Goal: Task Accomplishment & Management: Use online tool/utility

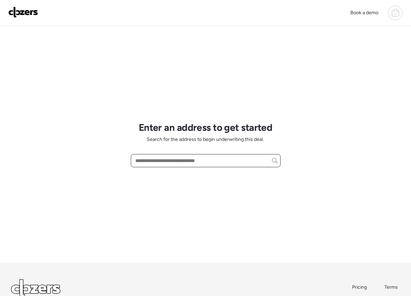
click at [199, 162] on input "text" at bounding box center [206, 161] width 144 height 10
click at [391, 13] on icon at bounding box center [395, 13] width 8 height 8
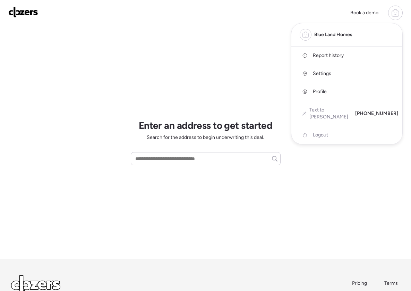
click at [361, 54] on link "Report history" at bounding box center [346, 55] width 111 height 18
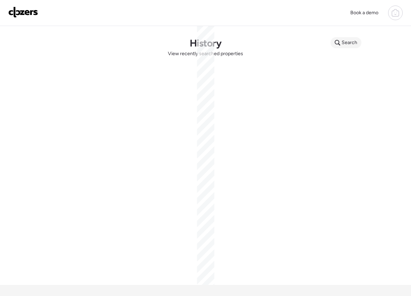
click at [350, 44] on span "Search" at bounding box center [350, 42] width 16 height 7
click at [345, 40] on input "text" at bounding box center [359, 44] width 51 height 10
paste input "**********"
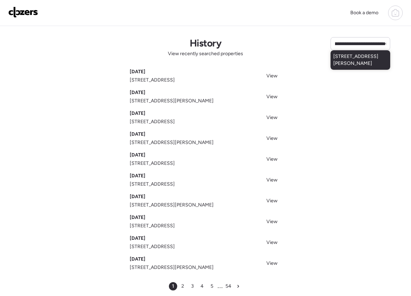
click at [370, 62] on span "14874 Afshari Cir, Florissant, MO, 63034" at bounding box center [360, 60] width 54 height 14
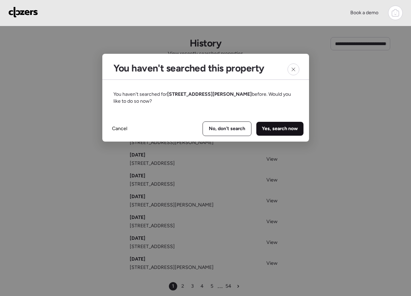
click at [285, 124] on div "Yes, search now" at bounding box center [279, 129] width 47 height 14
type input "**********"
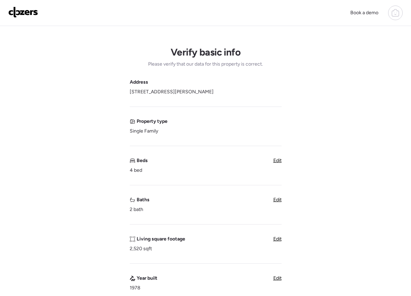
click at [278, 203] on div "Edit" at bounding box center [277, 199] width 8 height 7
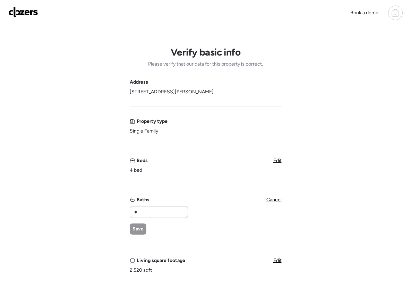
click at [278, 200] on span "Cancel" at bounding box center [273, 200] width 15 height 6
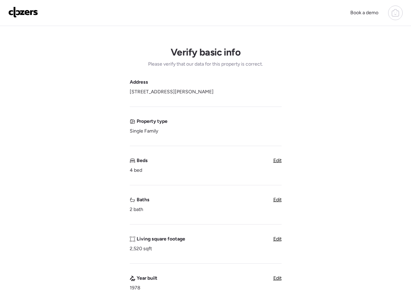
click at [277, 201] on span "Edit" at bounding box center [277, 200] width 8 height 6
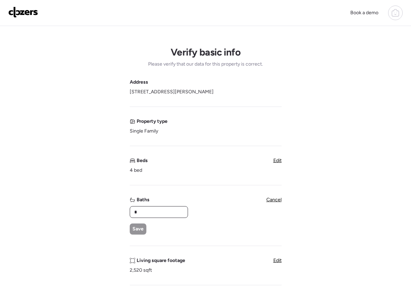
click at [171, 210] on input "*" at bounding box center [159, 212] width 52 height 10
type input "***"
click at [135, 224] on div "Save" at bounding box center [138, 228] width 17 height 11
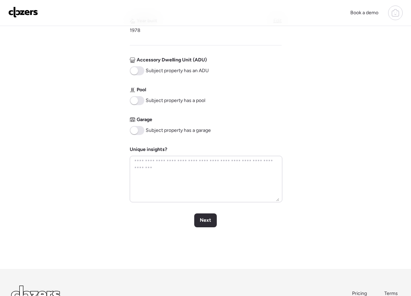
scroll to position [316, 0]
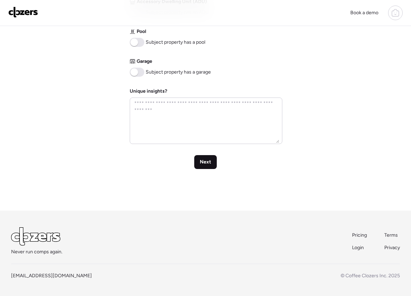
click at [208, 165] on span "Next" at bounding box center [205, 161] width 11 height 7
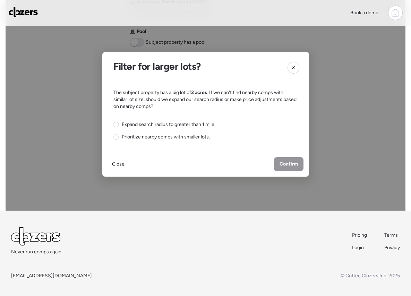
click at [200, 131] on div "Expand search radius to greater than 1 mile. Prioritize nearby comps with small…" at bounding box center [164, 130] width 102 height 19
click at [208, 126] on span "Expand search radius to greater than 1 mile." at bounding box center [169, 124] width 94 height 7
click at [280, 161] on span "Confirm" at bounding box center [288, 164] width 18 height 7
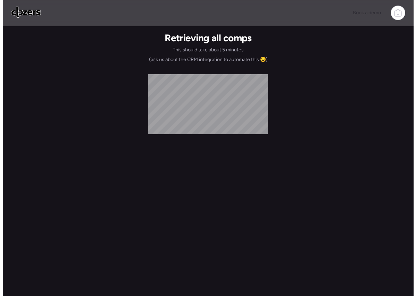
scroll to position [0, 0]
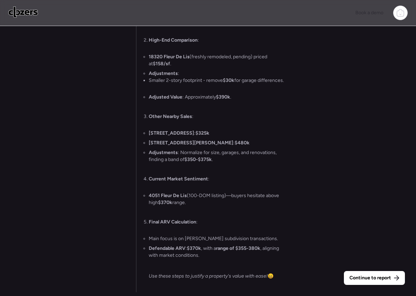
click at [371, 276] on span "Continue to report" at bounding box center [371, 277] width 42 height 7
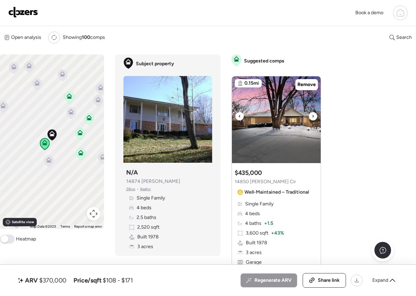
click at [312, 116] on icon at bounding box center [313, 116] width 3 height 8
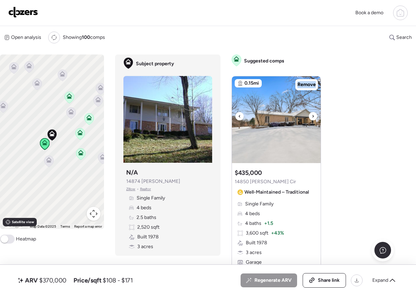
click at [311, 117] on div at bounding box center [313, 116] width 8 height 8
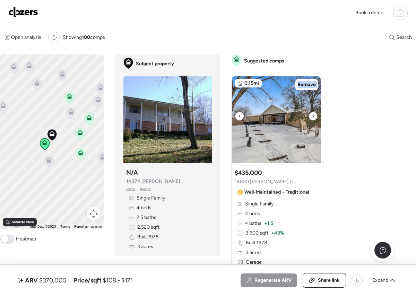
click at [311, 117] on div at bounding box center [313, 116] width 8 height 8
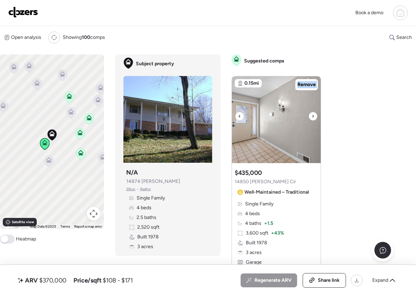
click at [311, 117] on div at bounding box center [313, 116] width 8 height 8
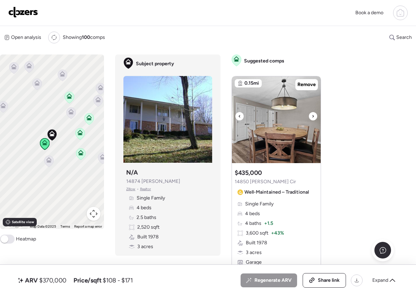
click at [311, 117] on div at bounding box center [313, 116] width 8 height 8
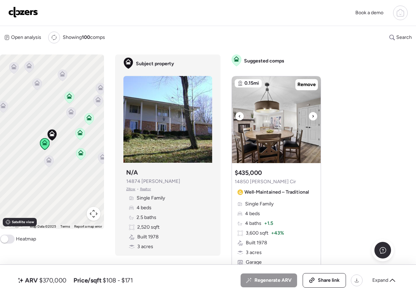
click at [311, 117] on div at bounding box center [313, 116] width 8 height 8
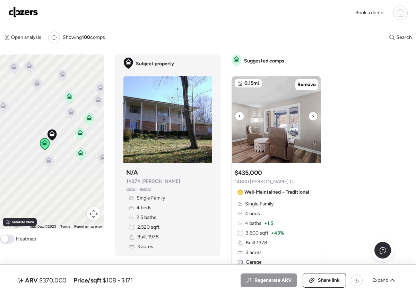
click at [311, 117] on div at bounding box center [313, 116] width 8 height 8
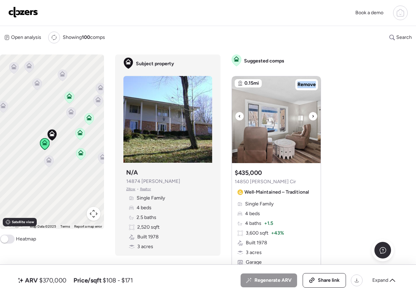
click at [311, 117] on div at bounding box center [313, 116] width 8 height 8
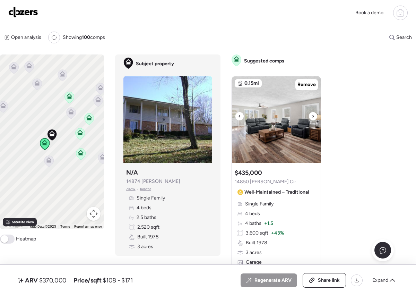
click at [311, 117] on div at bounding box center [313, 116] width 8 height 8
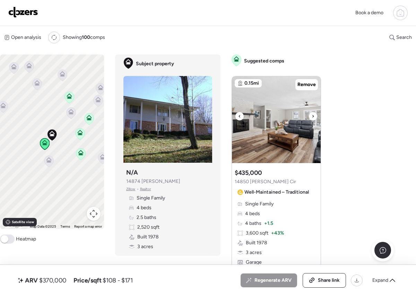
click at [311, 117] on div at bounding box center [313, 116] width 8 height 8
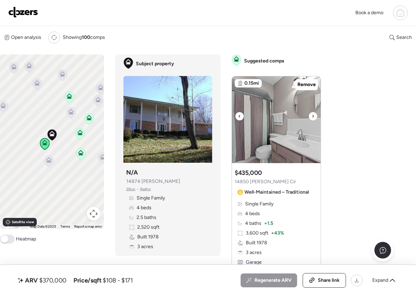
click at [311, 117] on div at bounding box center [313, 116] width 8 height 8
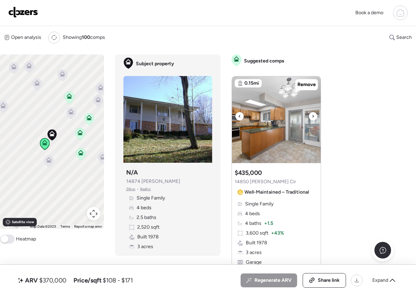
click at [311, 117] on div at bounding box center [313, 116] width 8 height 8
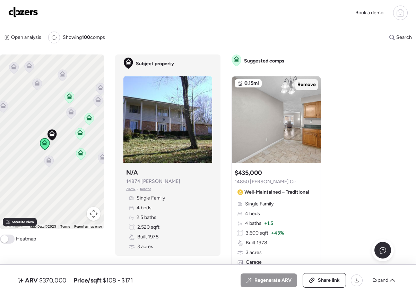
click at [305, 79] on div "Remove" at bounding box center [306, 84] width 23 height 11
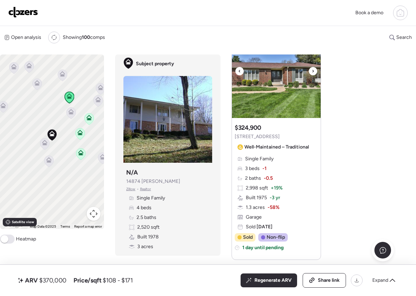
scroll to position [282, 0]
click at [314, 72] on icon at bounding box center [313, 71] width 3 height 8
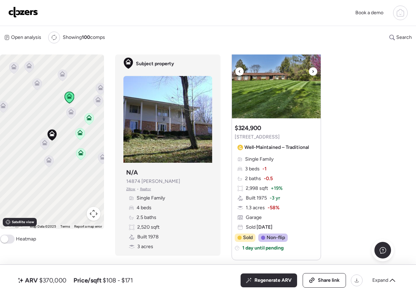
click at [314, 72] on icon at bounding box center [313, 71] width 3 height 8
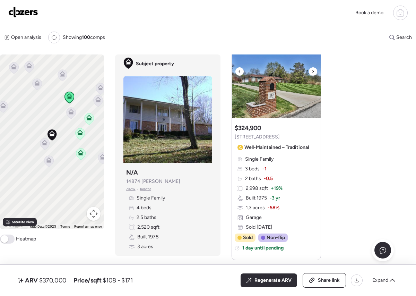
click at [314, 72] on icon at bounding box center [313, 71] width 3 height 8
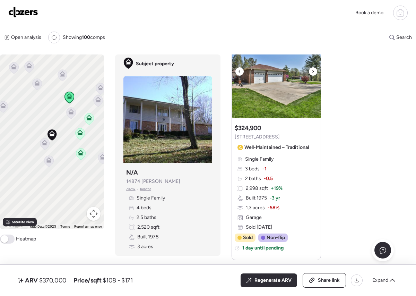
click at [314, 72] on icon at bounding box center [313, 71] width 3 height 8
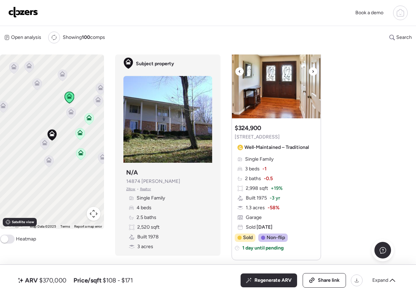
click at [314, 72] on icon at bounding box center [313, 71] width 3 height 8
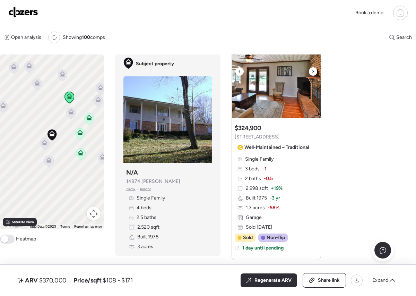
click at [314, 72] on icon at bounding box center [313, 71] width 3 height 8
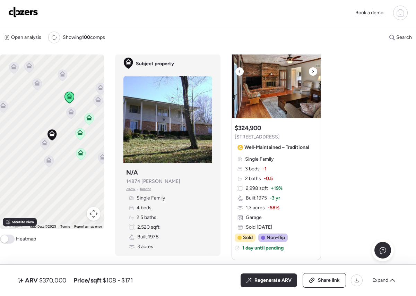
click at [314, 72] on icon at bounding box center [313, 71] width 3 height 8
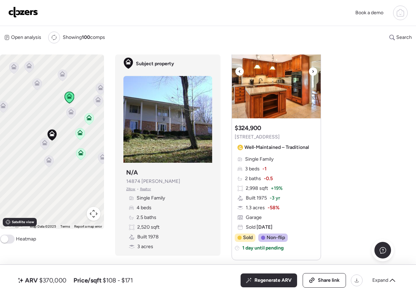
click at [314, 72] on icon at bounding box center [313, 71] width 3 height 8
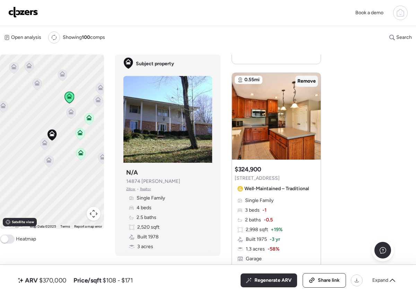
click at [311, 80] on span "Remove" at bounding box center [306, 81] width 18 height 7
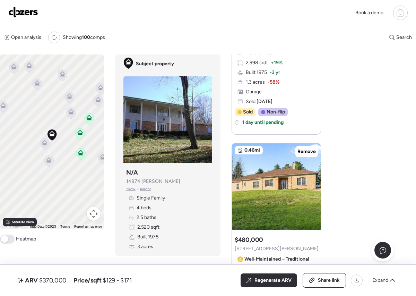
scroll to position [462, 0]
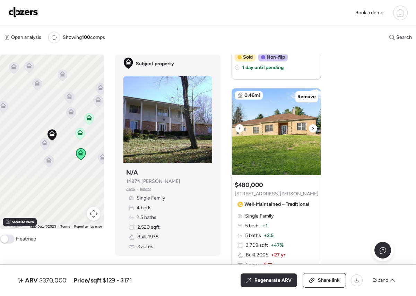
click at [312, 130] on icon at bounding box center [313, 128] width 3 height 8
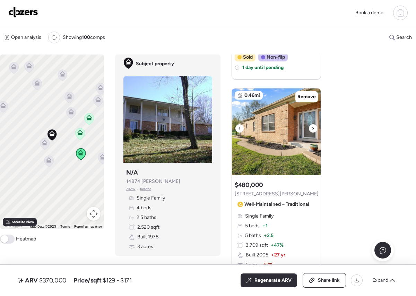
click at [312, 130] on icon at bounding box center [313, 128] width 3 height 8
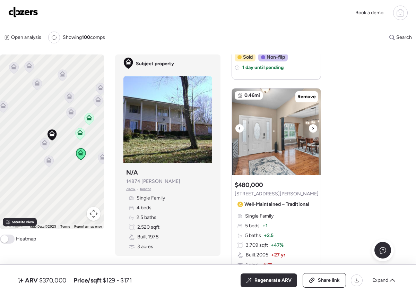
click at [312, 130] on icon at bounding box center [313, 128] width 3 height 8
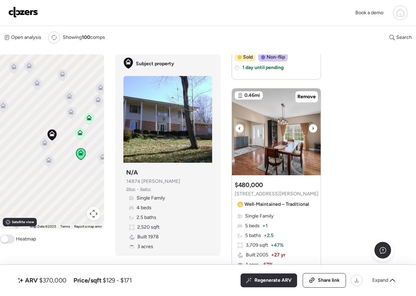
click at [312, 130] on icon at bounding box center [313, 128] width 3 height 8
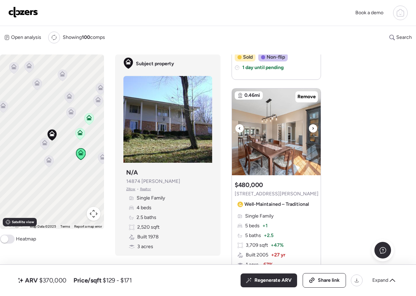
click at [312, 130] on icon at bounding box center [313, 128] width 3 height 8
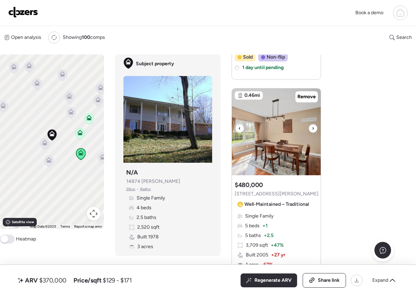
click at [312, 130] on icon at bounding box center [313, 128] width 3 height 8
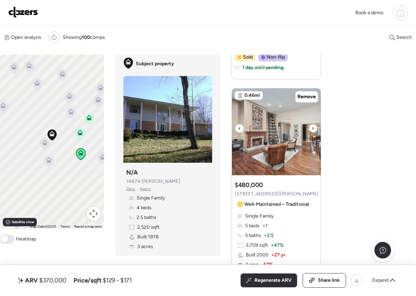
click at [312, 130] on icon at bounding box center [313, 128] width 3 height 8
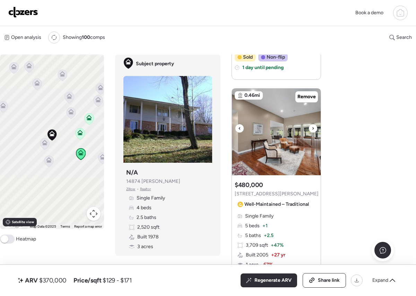
click at [312, 130] on icon at bounding box center [313, 128] width 3 height 8
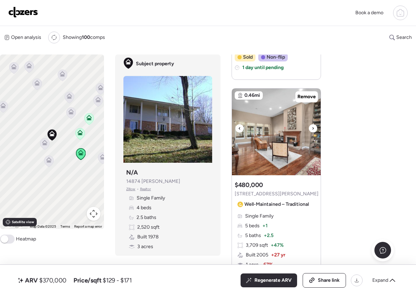
click at [312, 130] on icon at bounding box center [313, 128] width 3 height 8
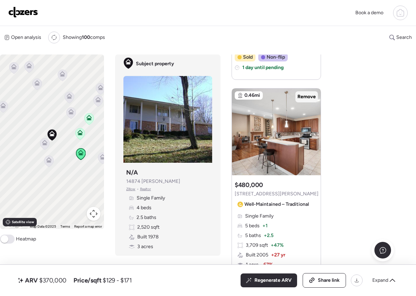
click at [312, 93] on span "Remove" at bounding box center [306, 96] width 18 height 7
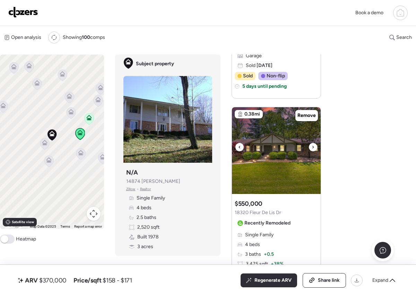
scroll to position [684, 0]
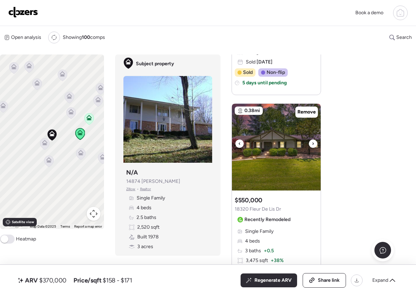
click at [312, 145] on icon at bounding box center [313, 143] width 3 height 8
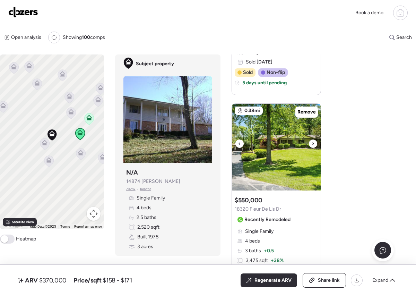
click at [312, 145] on icon at bounding box center [312, 143] width 1 height 2
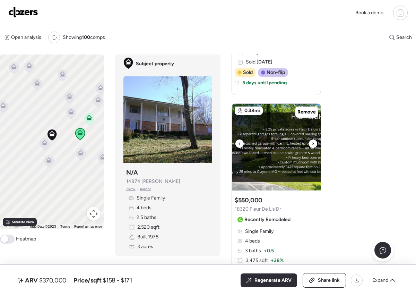
click at [312, 145] on icon at bounding box center [312, 143] width 1 height 2
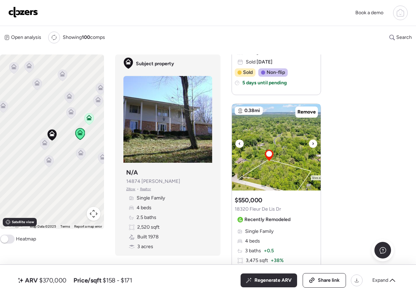
click at [312, 145] on icon at bounding box center [312, 143] width 1 height 2
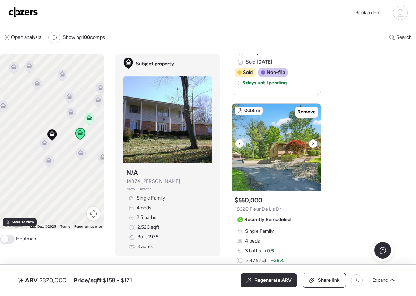
click at [312, 145] on icon at bounding box center [312, 143] width 1 height 2
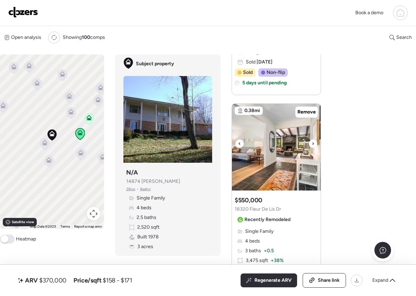
click at [312, 145] on icon at bounding box center [312, 143] width 1 height 2
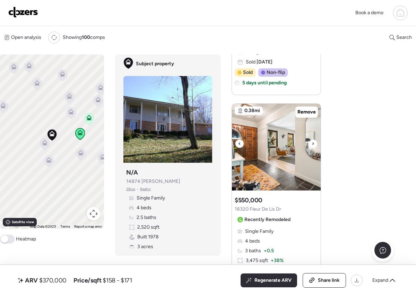
click at [312, 145] on icon at bounding box center [312, 143] width 1 height 2
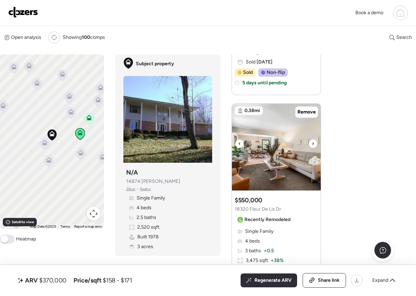
click at [312, 145] on icon at bounding box center [312, 143] width 1 height 2
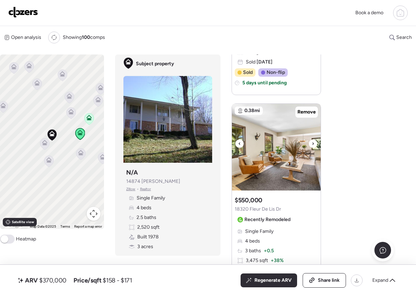
click at [312, 145] on icon at bounding box center [312, 143] width 1 height 2
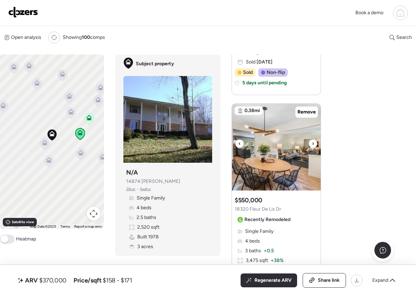
click at [312, 145] on icon at bounding box center [312, 143] width 1 height 2
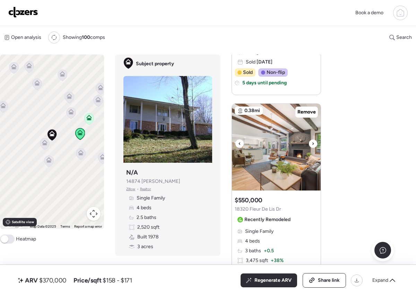
click at [312, 145] on icon at bounding box center [312, 143] width 1 height 2
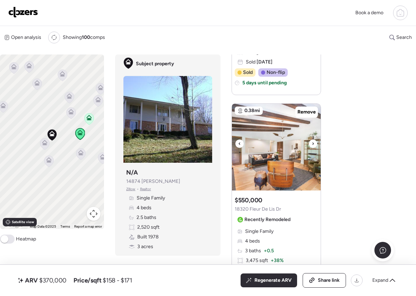
click at [312, 145] on icon at bounding box center [312, 143] width 1 height 2
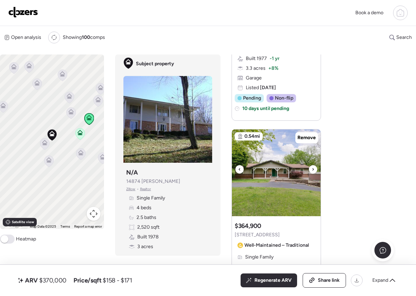
scroll to position [908, 0]
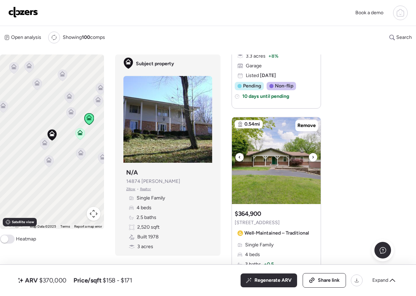
click at [314, 157] on icon at bounding box center [312, 157] width 1 height 2
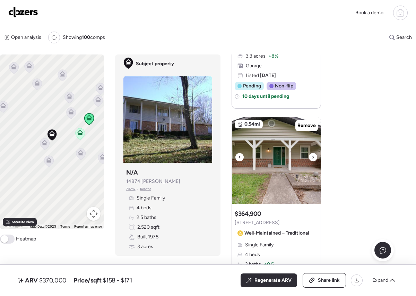
click at [314, 157] on icon at bounding box center [312, 157] width 1 height 2
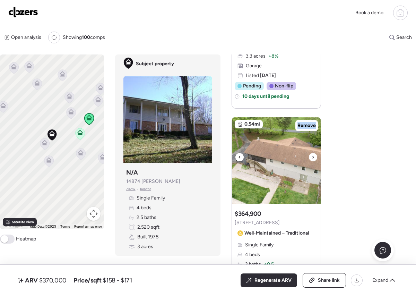
click at [314, 157] on icon at bounding box center [312, 157] width 1 height 2
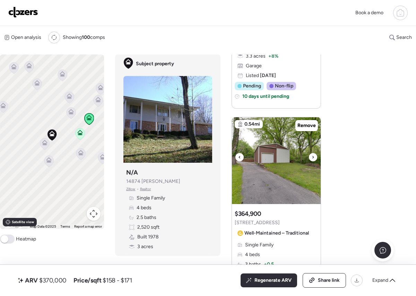
click at [314, 157] on icon at bounding box center [312, 157] width 1 height 2
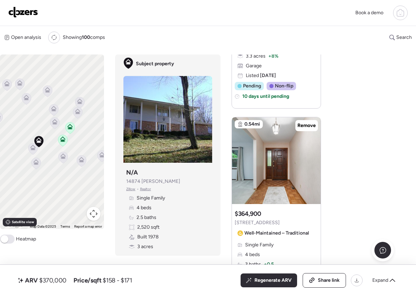
drag, startPoint x: 69, startPoint y: 161, endPoint x: 57, endPoint y: 167, distance: 13.7
click at [57, 167] on div "To activate drag with keyboard, press Alt + Enter. Once in keyboard drag state,…" at bounding box center [52, 141] width 104 height 174
click at [81, 161] on icon at bounding box center [80, 161] width 5 height 2
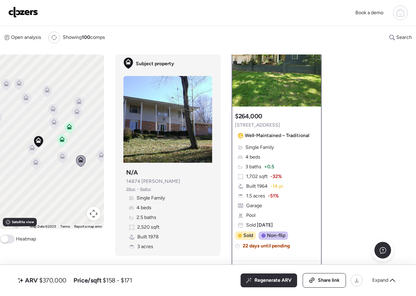
scroll to position [0, 0]
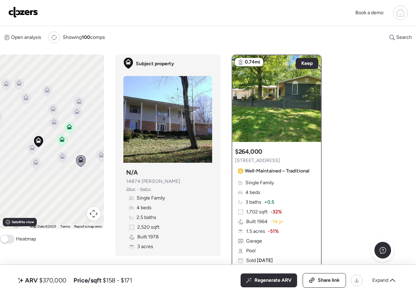
click at [64, 159] on icon at bounding box center [62, 157] width 9 height 11
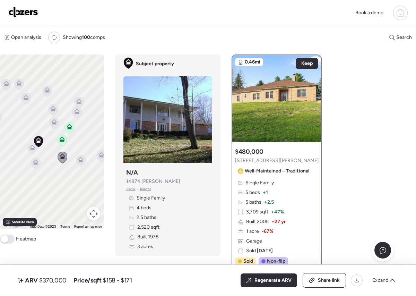
click at [35, 161] on icon at bounding box center [36, 162] width 6 height 6
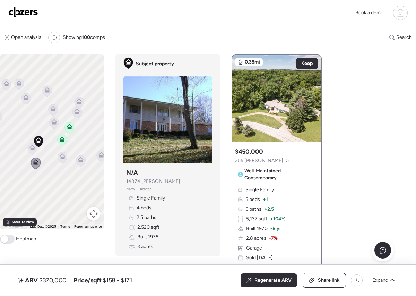
click at [31, 149] on icon at bounding box center [32, 149] width 5 height 2
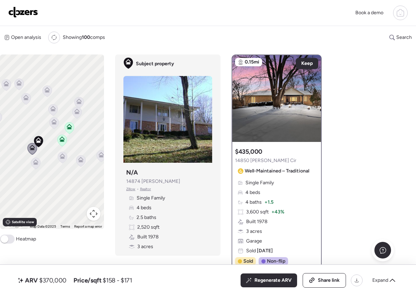
click at [53, 128] on icon at bounding box center [54, 122] width 9 height 11
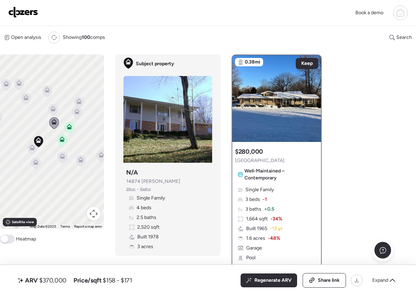
click at [53, 112] on icon at bounding box center [53, 109] width 9 height 11
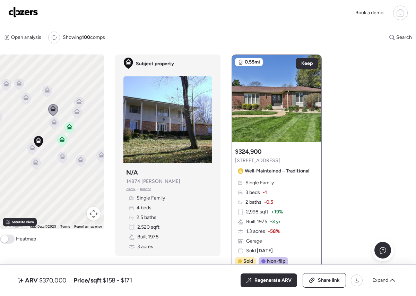
click at [78, 106] on icon at bounding box center [79, 102] width 9 height 11
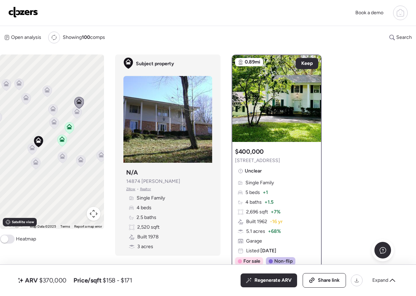
click at [76, 112] on icon at bounding box center [77, 112] width 6 height 6
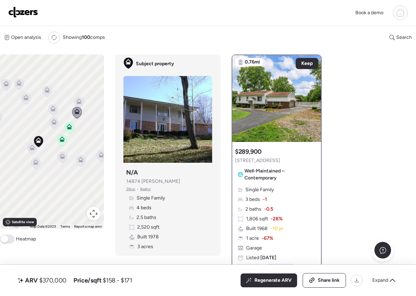
click at [78, 100] on icon at bounding box center [78, 99] width 5 height 3
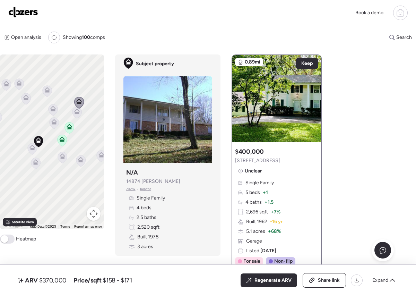
click at [81, 111] on icon at bounding box center [76, 112] width 9 height 11
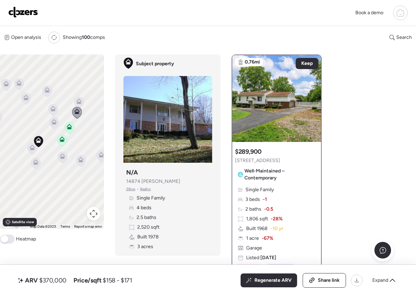
click at [10, 86] on icon at bounding box center [6, 84] width 9 height 11
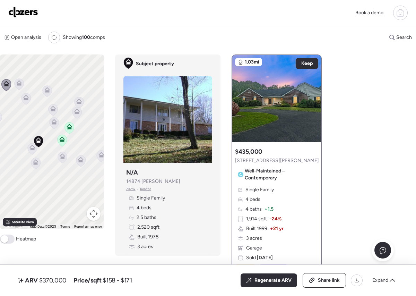
click at [18, 86] on icon at bounding box center [19, 83] width 9 height 11
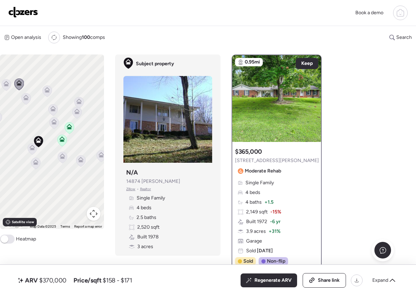
click at [23, 97] on icon at bounding box center [26, 98] width 6 height 6
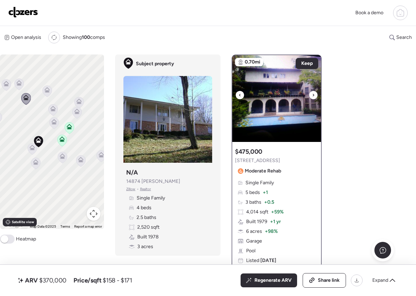
click at [312, 96] on icon at bounding box center [313, 95] width 3 height 8
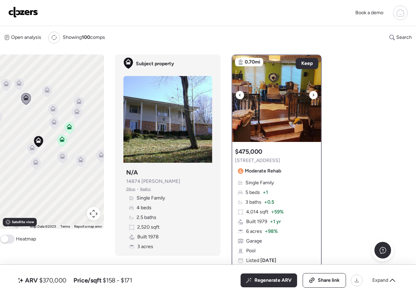
click at [313, 100] on img at bounding box center [276, 98] width 89 height 87
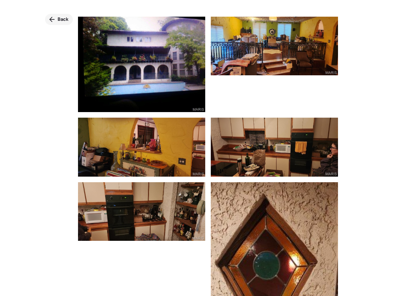
click at [63, 19] on span "Back" at bounding box center [63, 19] width 11 height 7
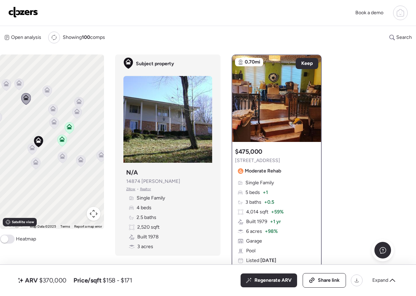
click at [50, 89] on icon at bounding box center [47, 90] width 9 height 11
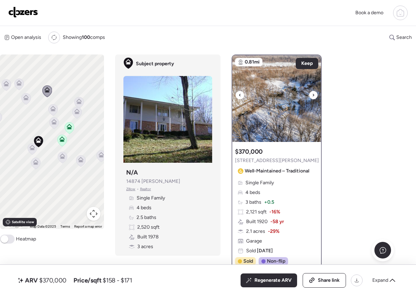
click at [312, 95] on icon at bounding box center [313, 95] width 3 height 8
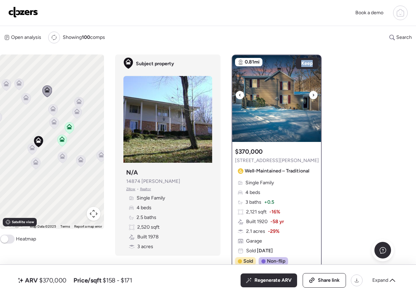
click at [312, 95] on icon at bounding box center [313, 95] width 3 height 8
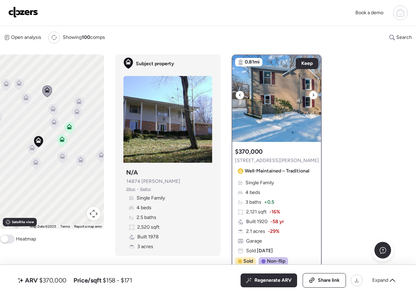
click at [312, 95] on icon at bounding box center [313, 95] width 3 height 8
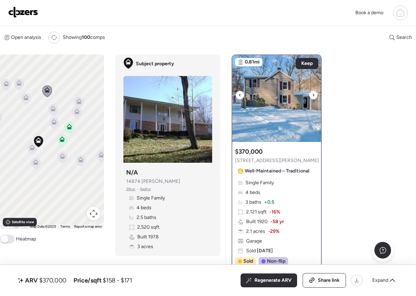
click at [312, 95] on icon at bounding box center [313, 95] width 3 height 8
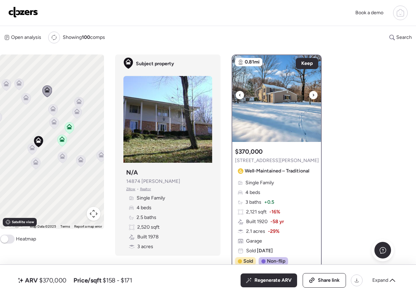
click at [312, 95] on icon at bounding box center [313, 95] width 3 height 8
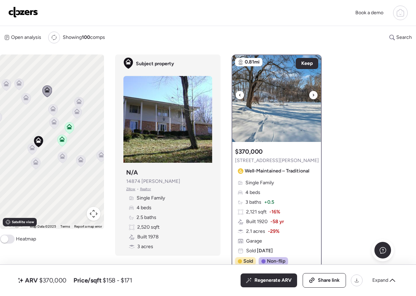
click at [312, 95] on icon at bounding box center [313, 95] width 3 height 8
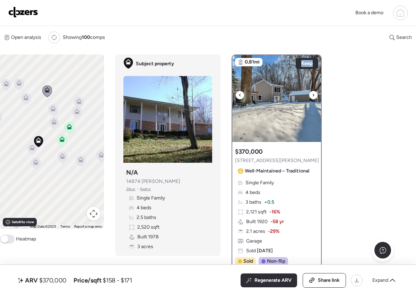
click at [312, 95] on icon at bounding box center [313, 95] width 3 height 8
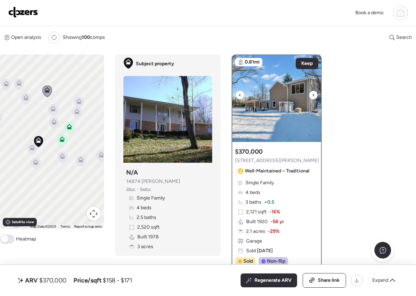
click at [312, 95] on icon at bounding box center [313, 95] width 3 height 8
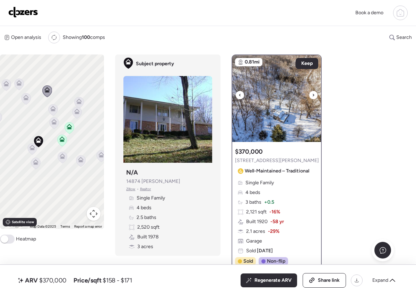
click at [312, 95] on icon at bounding box center [313, 95] width 3 height 8
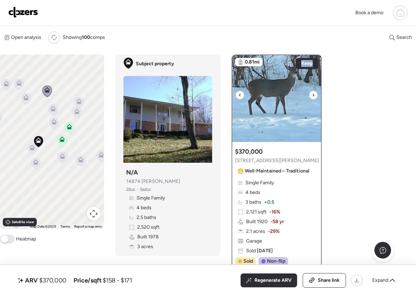
click at [312, 95] on icon at bounding box center [313, 95] width 3 height 8
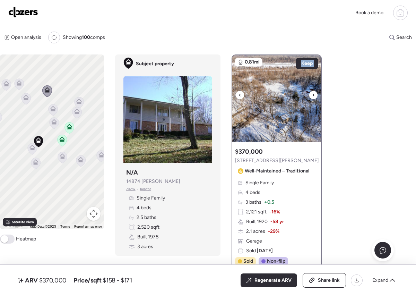
click at [312, 95] on icon at bounding box center [313, 95] width 3 height 8
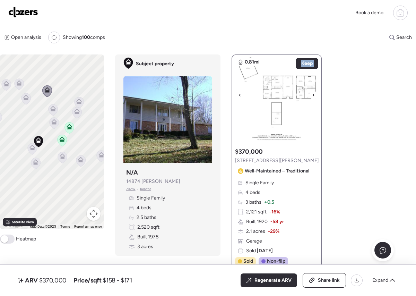
click at [312, 95] on icon at bounding box center [313, 95] width 3 height 8
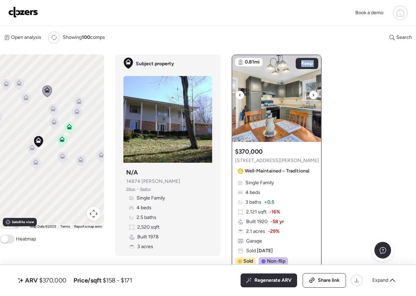
click at [312, 95] on icon at bounding box center [313, 95] width 3 height 8
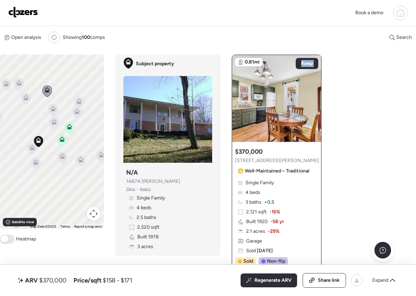
click at [77, 102] on icon at bounding box center [79, 103] width 5 height 2
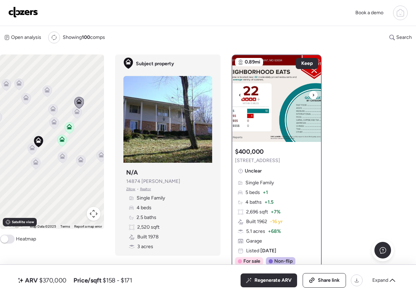
click at [314, 93] on icon at bounding box center [313, 95] width 3 height 8
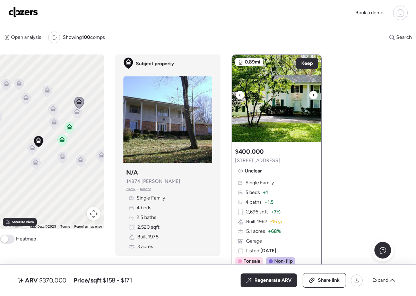
click at [314, 93] on icon at bounding box center [313, 95] width 3 height 8
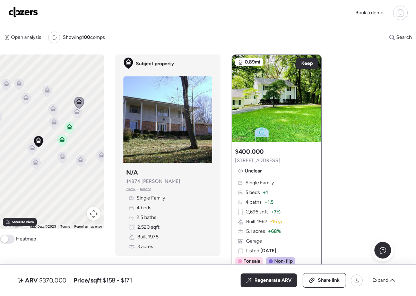
click at [57, 109] on icon at bounding box center [53, 109] width 9 height 11
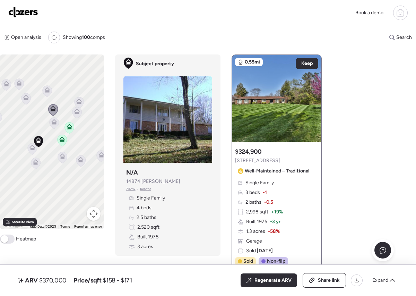
click at [74, 115] on icon at bounding box center [76, 112] width 9 height 11
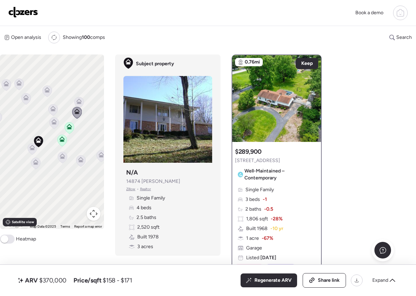
click at [62, 119] on div "To activate drag with keyboard, press Alt + Enter. Once in keyboard drag state,…" at bounding box center [52, 141] width 104 height 174
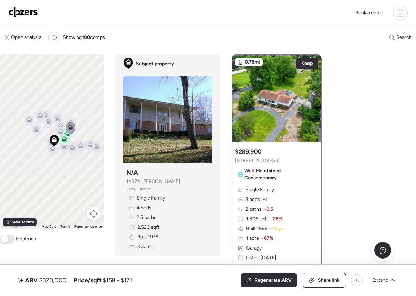
click at [35, 130] on icon at bounding box center [36, 130] width 5 height 2
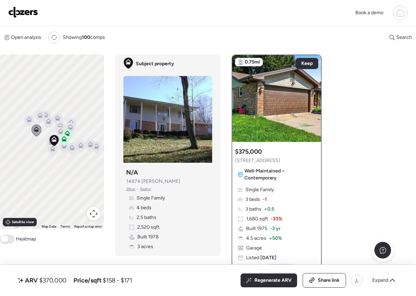
click at [31, 119] on icon at bounding box center [28, 118] width 5 height 3
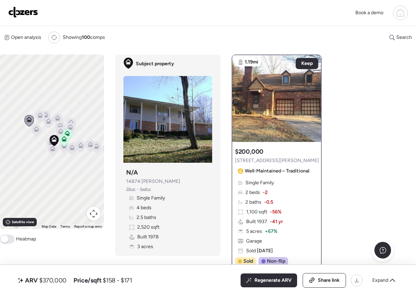
click at [36, 116] on icon at bounding box center [40, 116] width 9 height 11
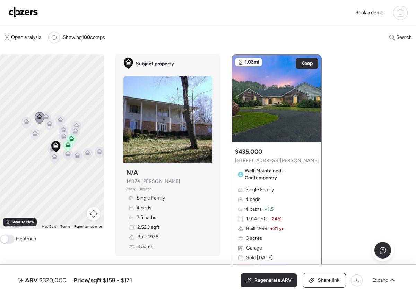
click at [46, 117] on icon at bounding box center [46, 118] width 5 height 2
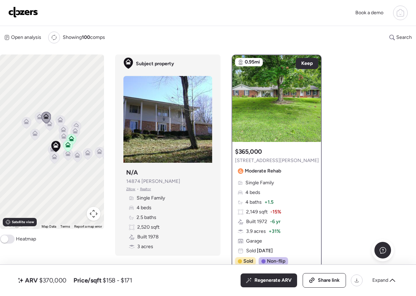
click at [48, 123] on div at bounding box center [46, 118] width 10 height 13
click at [49, 126] on icon at bounding box center [49, 125] width 5 height 2
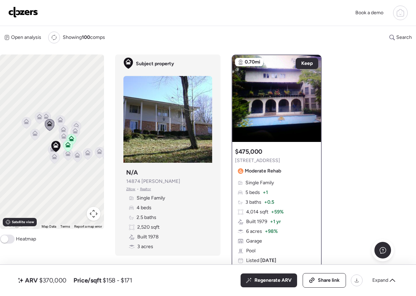
click at [59, 120] on icon at bounding box center [60, 121] width 5 height 2
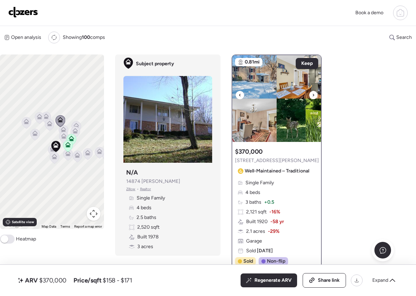
click at [314, 92] on icon at bounding box center [313, 95] width 3 height 8
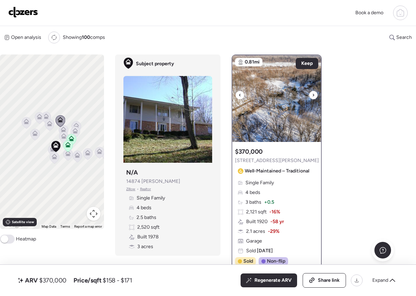
click at [313, 94] on icon at bounding box center [313, 95] width 3 height 8
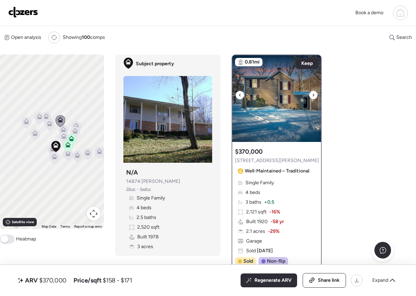
click at [313, 94] on icon at bounding box center [313, 95] width 3 height 8
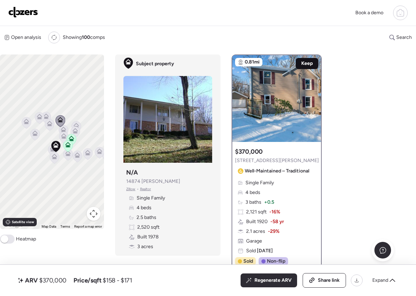
click at [304, 66] on span "Keep" at bounding box center [306, 63] width 11 height 7
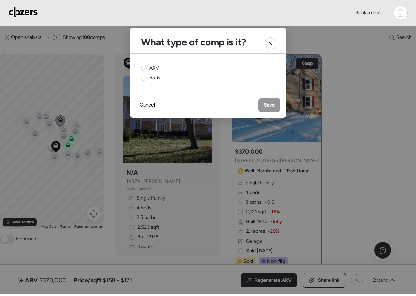
click at [140, 68] on div "ARV As-is" at bounding box center [208, 73] width 156 height 39
click at [158, 70] on span "ARV" at bounding box center [154, 68] width 10 height 7
click at [268, 105] on span "Save" at bounding box center [269, 105] width 11 height 7
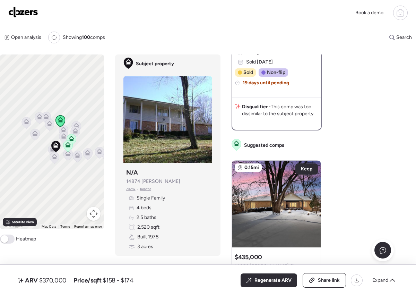
scroll to position [210, 0]
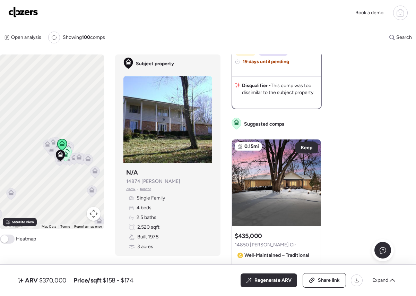
drag, startPoint x: 85, startPoint y: 172, endPoint x: 30, endPoint y: 169, distance: 54.9
click at [30, 169] on div "To activate drag with keyboard, press Alt + Enter. Once in keyboard drag state,…" at bounding box center [52, 141] width 104 height 174
drag, startPoint x: 34, startPoint y: 157, endPoint x: 112, endPoint y: 135, distance: 80.8
click at [104, 137] on div "To activate drag with keyboard, press Alt + Enter. Once in keyboard drag state,…" at bounding box center [163, 173] width 327 height 239
drag, startPoint x: 62, startPoint y: 144, endPoint x: 29, endPoint y: 153, distance: 33.8
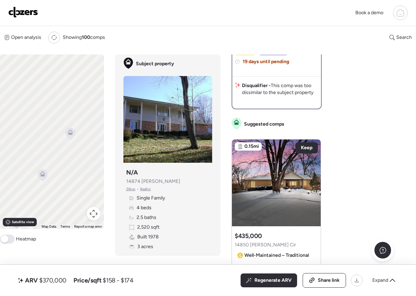
click at [37, 151] on div "To activate drag with keyboard, press Alt + Enter. Once in keyboard drag state,…" at bounding box center [52, 141] width 104 height 174
drag, startPoint x: 88, startPoint y: 134, endPoint x: 60, endPoint y: 139, distance: 28.8
click at [60, 137] on div "To activate drag with keyboard, press Alt + Enter. Once in keyboard drag state,…" at bounding box center [52, 141] width 104 height 174
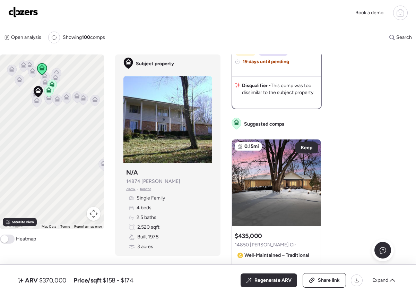
drag, startPoint x: 75, startPoint y: 124, endPoint x: 60, endPoint y: 141, distance: 23.1
click at [61, 140] on div "To activate drag with keyboard, press Alt + Enter. Once in keyboard drag state,…" at bounding box center [52, 141] width 104 height 174
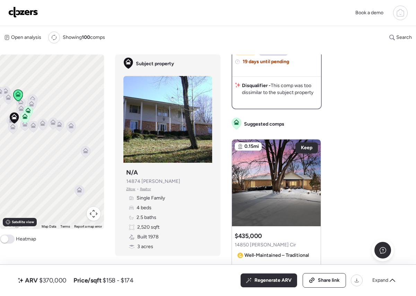
click at [76, 126] on div "To activate drag with keyboard, press Alt + Enter. Once in keyboard drag state,…" at bounding box center [52, 141] width 104 height 174
click at [73, 128] on icon at bounding box center [71, 126] width 6 height 6
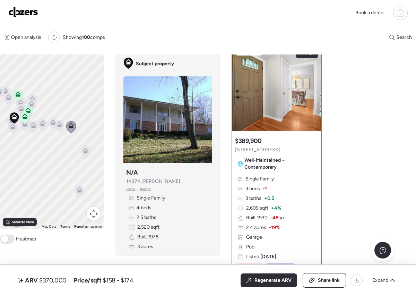
scroll to position [0, 0]
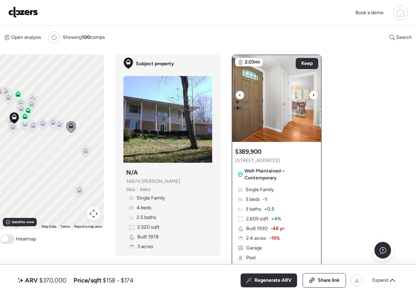
click at [241, 94] on icon at bounding box center [240, 95] width 3 height 8
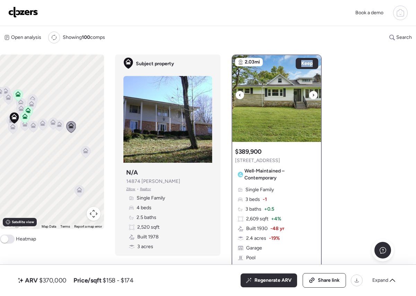
click at [241, 94] on icon at bounding box center [240, 95] width 3 height 8
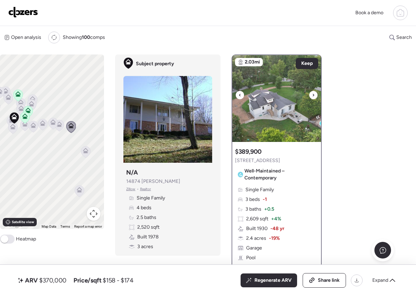
click at [310, 94] on div at bounding box center [313, 95] width 8 height 8
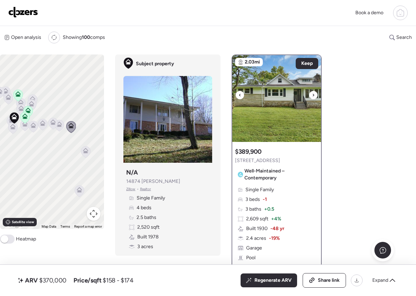
click at [314, 92] on icon at bounding box center [313, 95] width 3 height 8
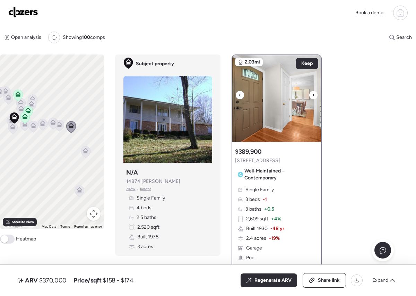
click at [314, 93] on icon at bounding box center [313, 95] width 3 height 8
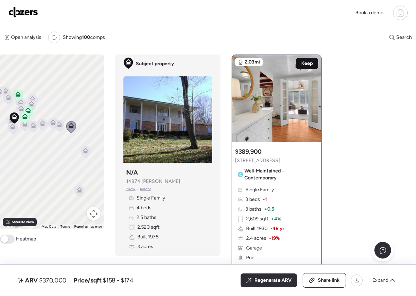
click at [313, 64] on div "Keep" at bounding box center [307, 63] width 23 height 11
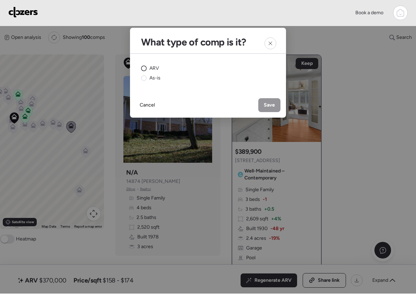
click at [155, 69] on span "ARV" at bounding box center [154, 68] width 10 height 7
click at [280, 105] on div "Cancel Save" at bounding box center [208, 105] width 156 height 25
click at [276, 104] on div "Save" at bounding box center [269, 105] width 22 height 14
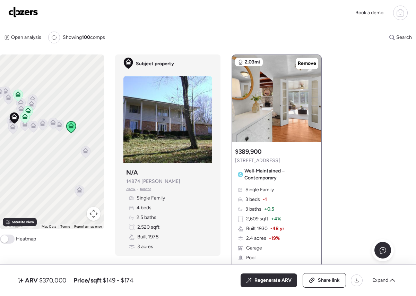
click at [58, 126] on icon at bounding box center [59, 125] width 5 height 2
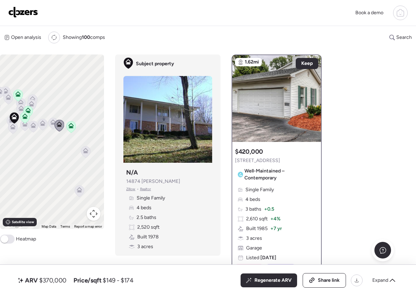
click at [65, 126] on div "To activate drag with keyboard, press Alt + Enter. Once in keyboard drag state,…" at bounding box center [52, 141] width 104 height 174
click at [52, 124] on icon at bounding box center [53, 123] width 5 height 2
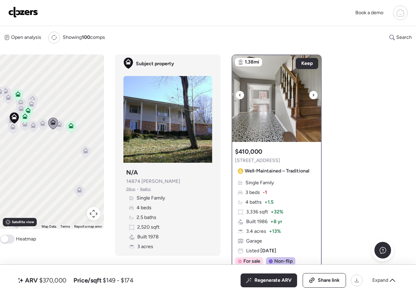
click at [240, 97] on icon at bounding box center [240, 95] width 3 height 8
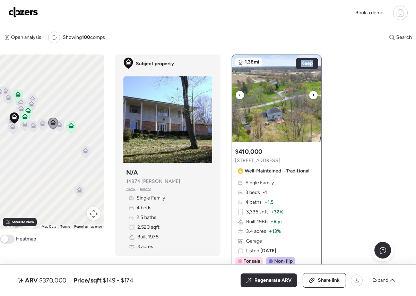
click at [240, 97] on icon at bounding box center [240, 95] width 3 height 8
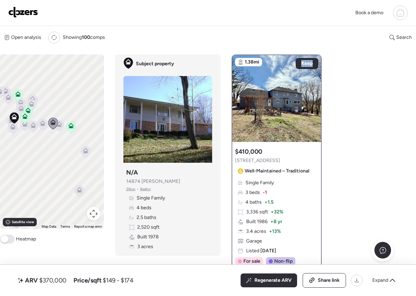
click at [41, 123] on icon at bounding box center [43, 123] width 6 height 6
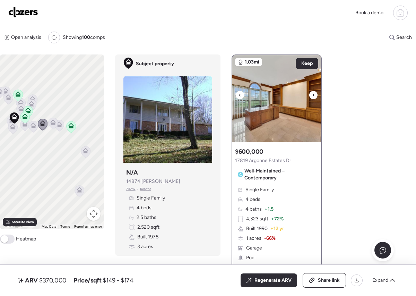
click at [239, 97] on icon at bounding box center [240, 95] width 3 height 8
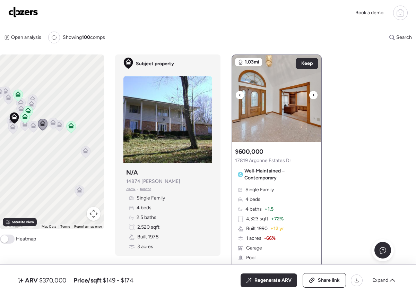
click at [239, 97] on icon at bounding box center [240, 95] width 3 height 8
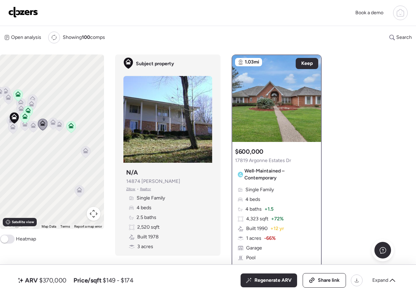
click at [32, 126] on icon at bounding box center [33, 127] width 5 height 2
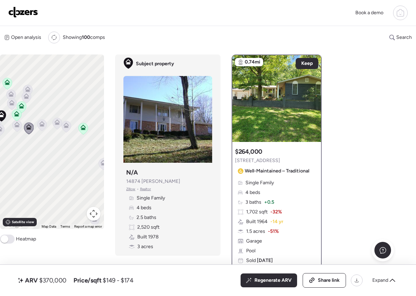
drag, startPoint x: 40, startPoint y: 146, endPoint x: 49, endPoint y: 157, distance: 14.8
click at [49, 157] on div "To activate drag with keyboard, press Alt + Enter. Once in keyboard drag state,…" at bounding box center [52, 141] width 104 height 174
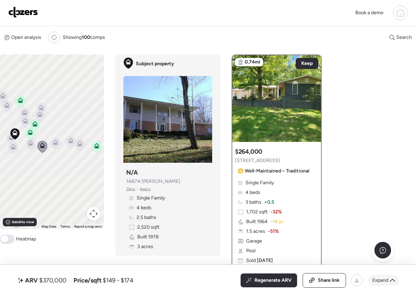
click at [386, 282] on span "Expand" at bounding box center [380, 280] width 16 height 7
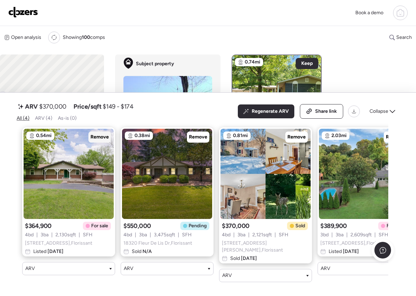
click at [101, 139] on span "Remove" at bounding box center [99, 136] width 18 height 7
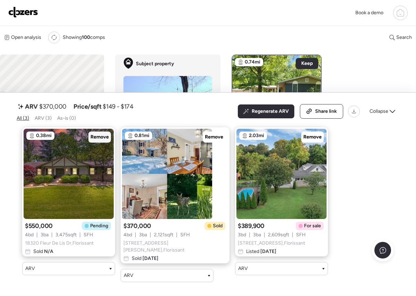
click at [103, 138] on span "Remove" at bounding box center [99, 136] width 18 height 7
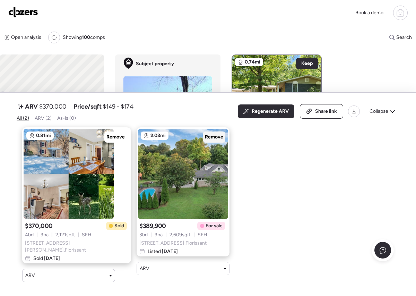
click at [205, 137] on span "Remove" at bounding box center [214, 136] width 18 height 7
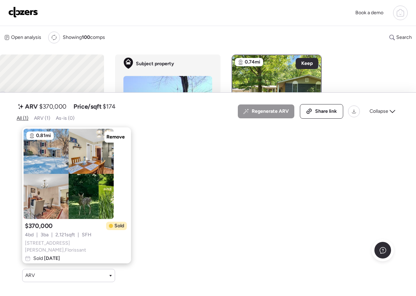
click at [175, 50] on div "Open analysis Re-run report Showing 100 comps Search Comps list Analysis To act…" at bounding box center [208, 159] width 416 height 267
click at [387, 112] on span "Collapse" at bounding box center [379, 111] width 19 height 7
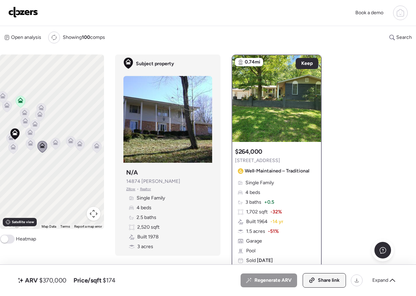
click at [334, 279] on span "Share link" at bounding box center [329, 280] width 22 height 7
